Goal: Navigation & Orientation: Find specific page/section

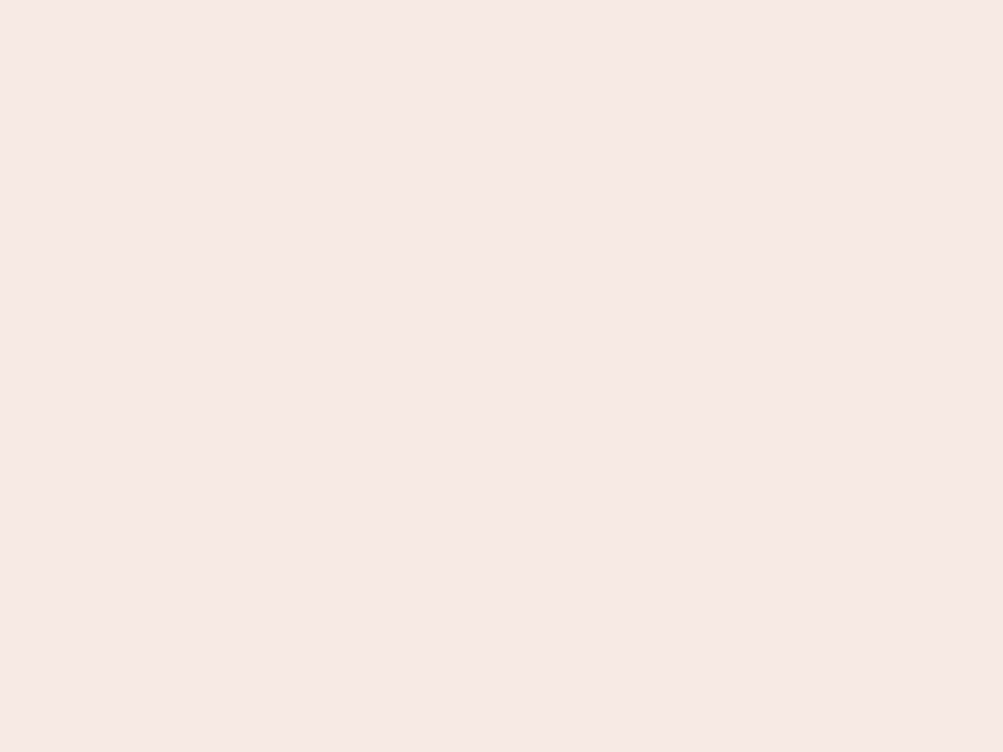
click at [502, 376] on nb-app "Almost there Thank you for registering for Newbook. Your account is under revie…" at bounding box center [501, 376] width 1003 height 752
click at [502, 0] on nb-app "Almost there Thank you for registering for Newbook. Your account is under revie…" at bounding box center [501, 376] width 1003 height 752
click at [536, 0] on nb-app "Almost there Thank you for registering for Newbook. Your account is under revie…" at bounding box center [501, 376] width 1003 height 752
click at [502, 376] on nb-app "Almost there Thank you for registering for Newbook. Your account is under revie…" at bounding box center [501, 376] width 1003 height 752
click at [502, 0] on nb-app "Almost there Thank you for registering for Newbook. Your account is under revie…" at bounding box center [501, 376] width 1003 height 752
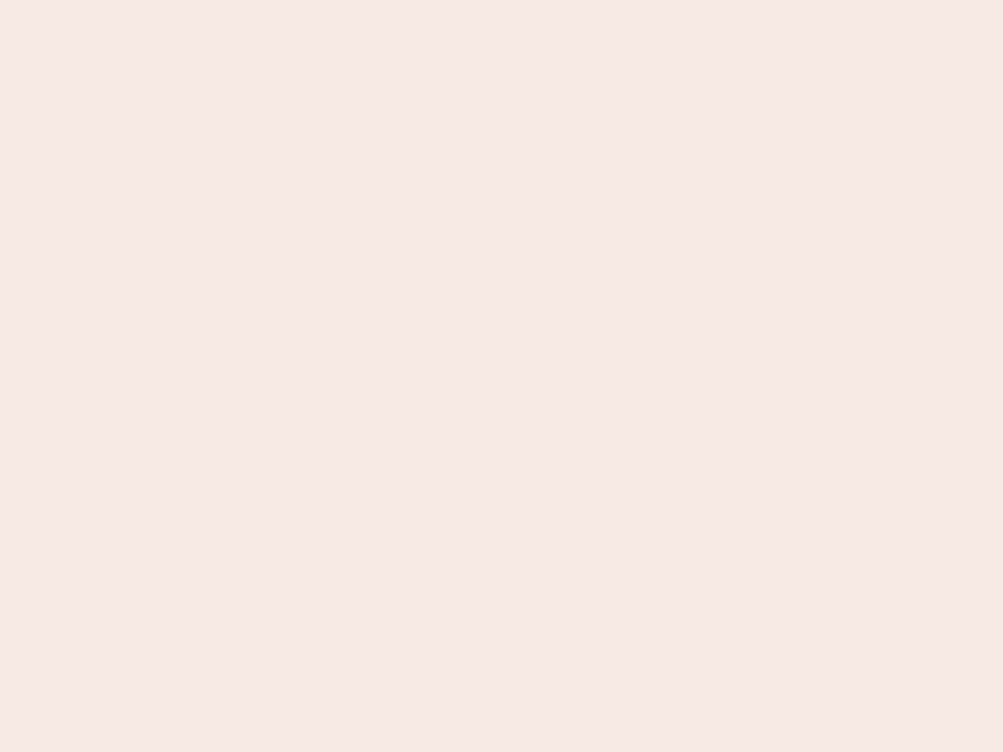
click at [350, 0] on nb-app "Almost there Thank you for registering for Newbook. Your account is under revie…" at bounding box center [501, 376] width 1003 height 752
click at [502, 376] on nb-app "Almost there Thank you for registering for Newbook. Your account is under revie…" at bounding box center [501, 376] width 1003 height 752
click at [502, 0] on nb-app "Almost there Thank you for registering for Newbook. Your account is under revie…" at bounding box center [501, 376] width 1003 height 752
click at [350, 0] on nb-app "Almost there Thank you for registering for Newbook. Your account is under revie…" at bounding box center [501, 376] width 1003 height 752
click at [502, 376] on nb-app "Almost there Thank you for registering for Newbook. Your account is under revie…" at bounding box center [501, 376] width 1003 height 752
